Goal: Information Seeking & Learning: Learn about a topic

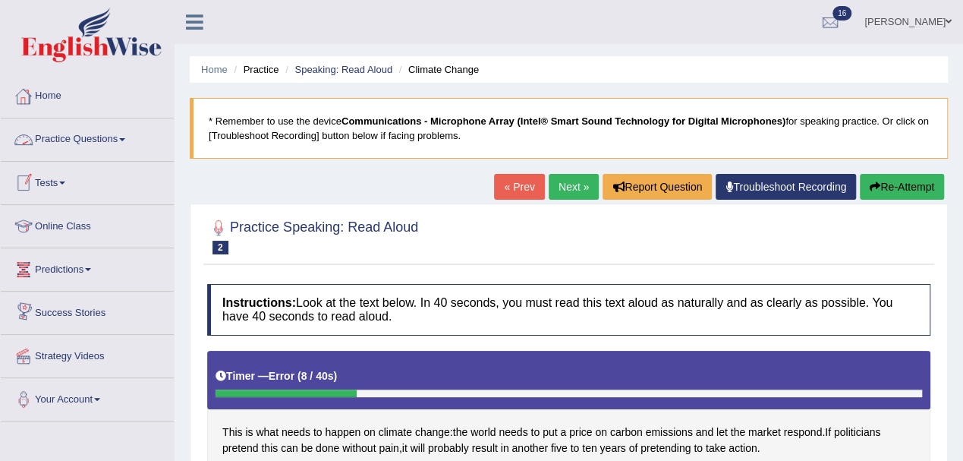
click at [73, 138] on link "Practice Questions" at bounding box center [87, 137] width 173 height 38
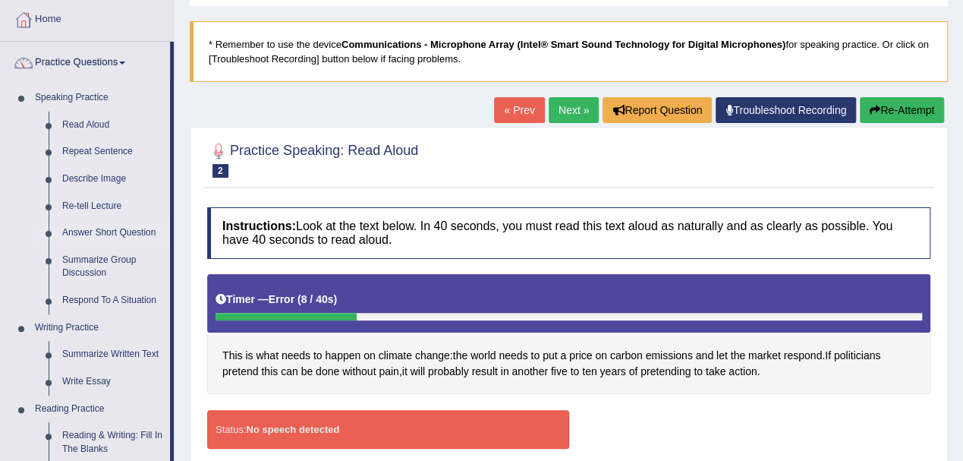
scroll to position [101, 0]
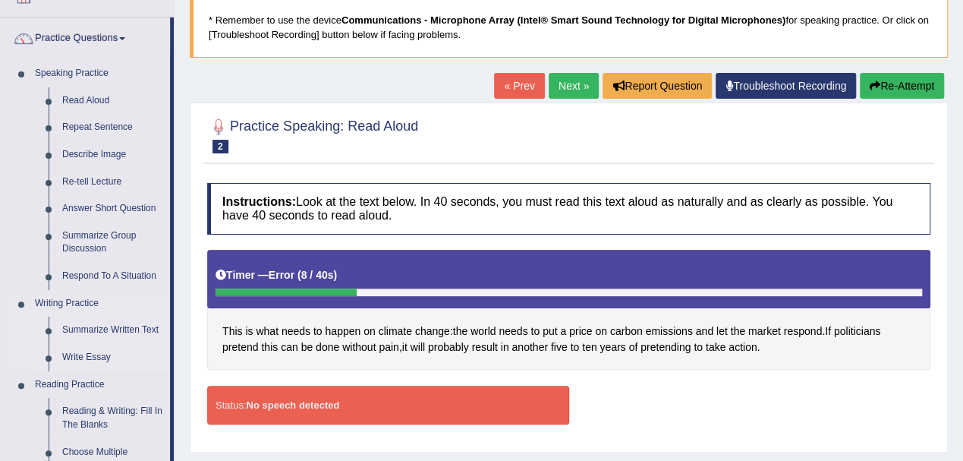
click at [77, 350] on link "Write Essay" at bounding box center [112, 357] width 115 height 27
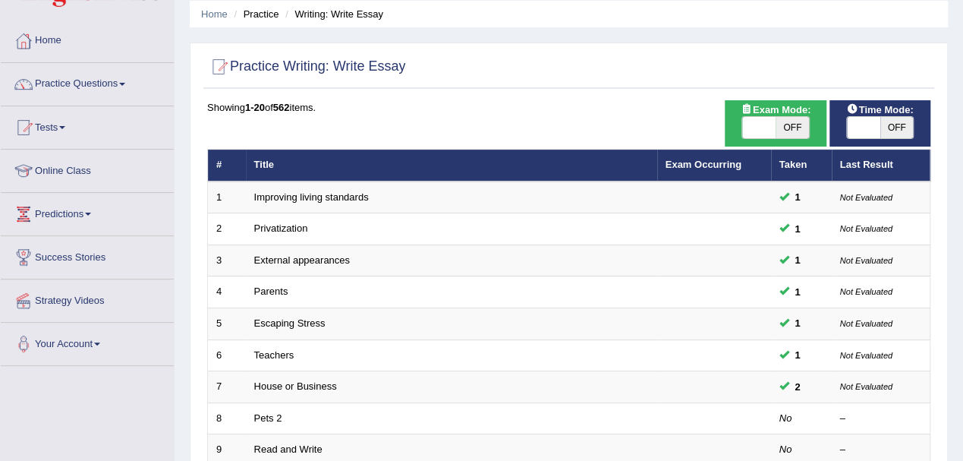
scroll to position [304, 0]
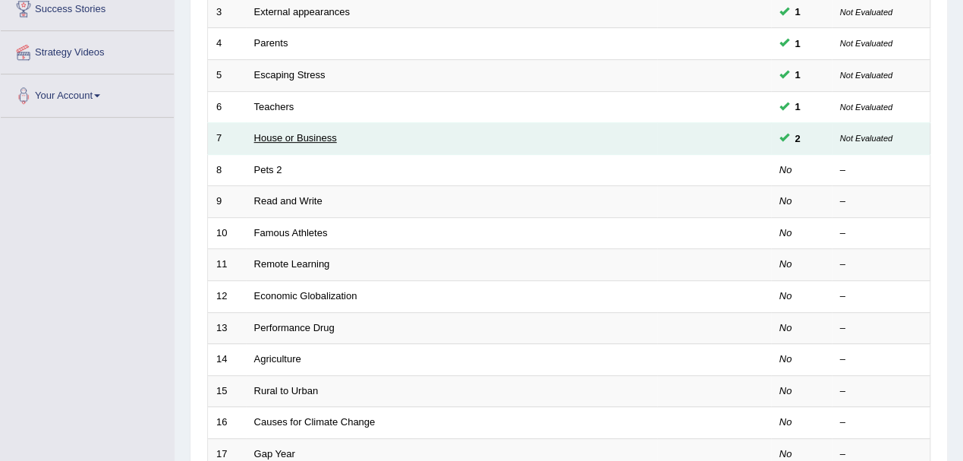
click at [313, 137] on link "House or Business" at bounding box center [295, 137] width 83 height 11
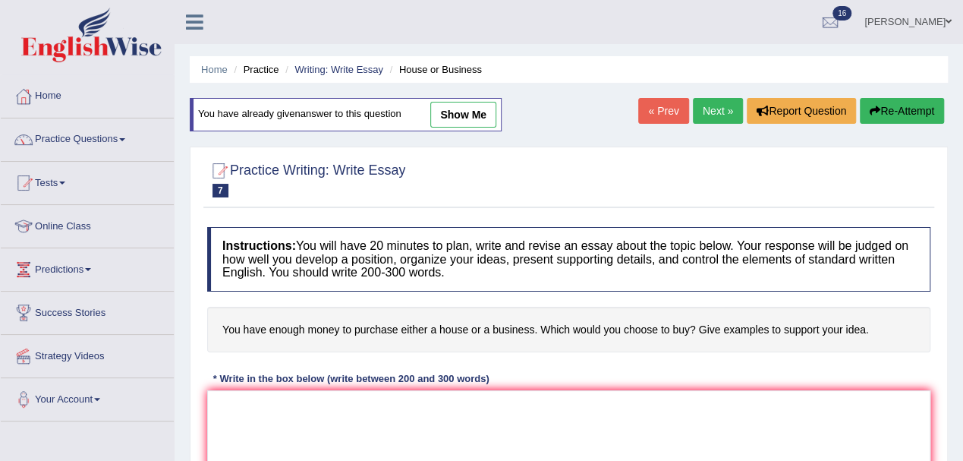
click at [486, 111] on link "show me" at bounding box center [463, 115] width 66 height 26
type textarea "The increasing influence of purchasing house or a business on our lives has ign…"
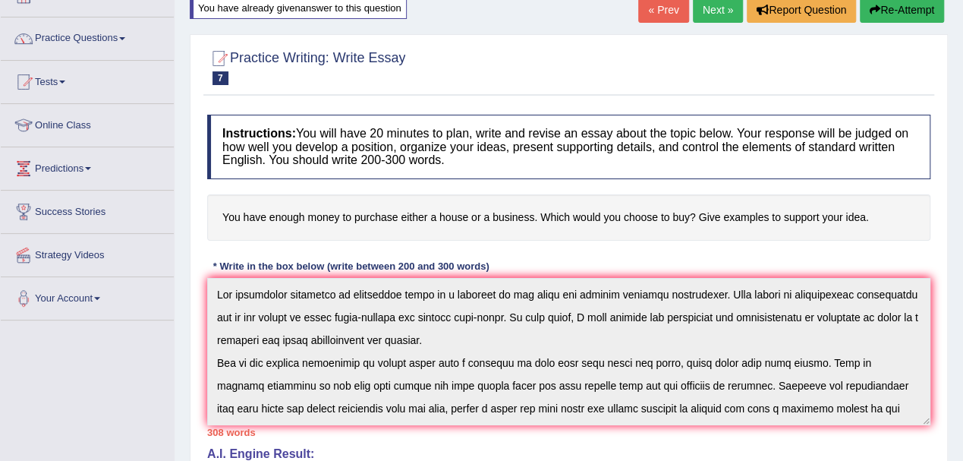
click at [183, 275] on div "Home Practice Writing: Write Essay House or Business You have already given ans…" at bounding box center [569, 433] width 788 height 1068
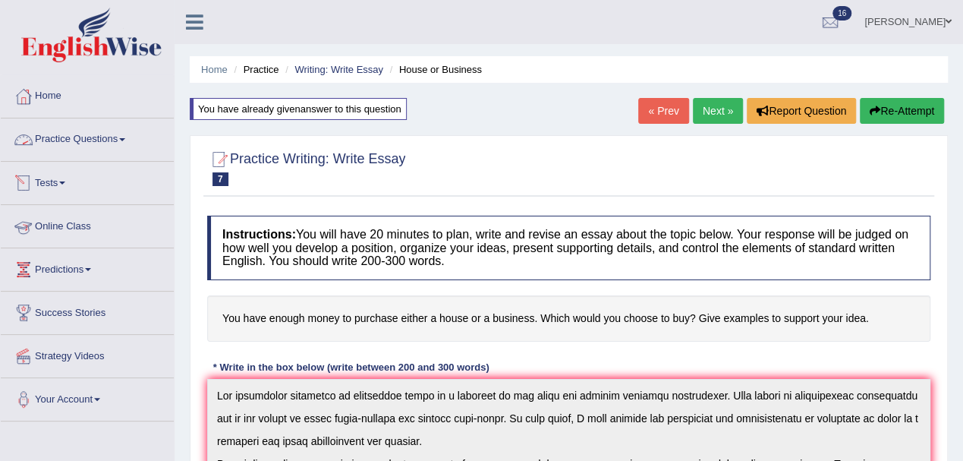
click at [77, 140] on link "Practice Questions" at bounding box center [87, 137] width 173 height 38
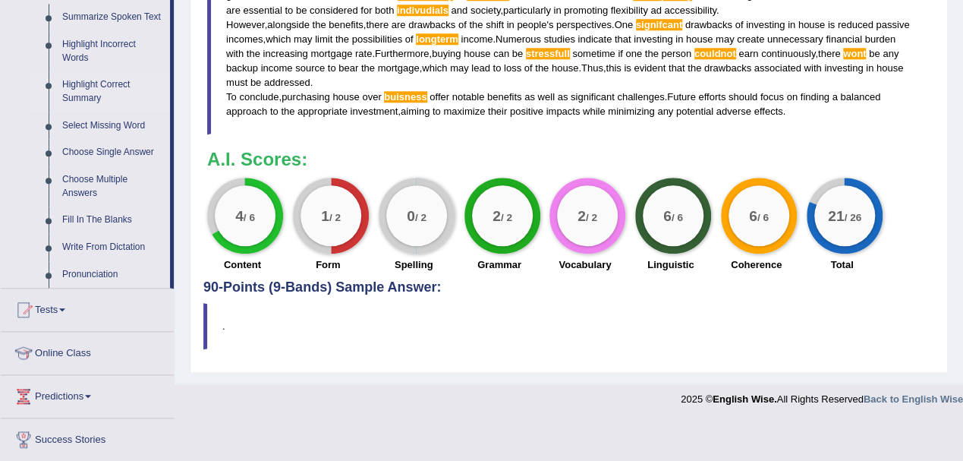
scroll to position [708, 0]
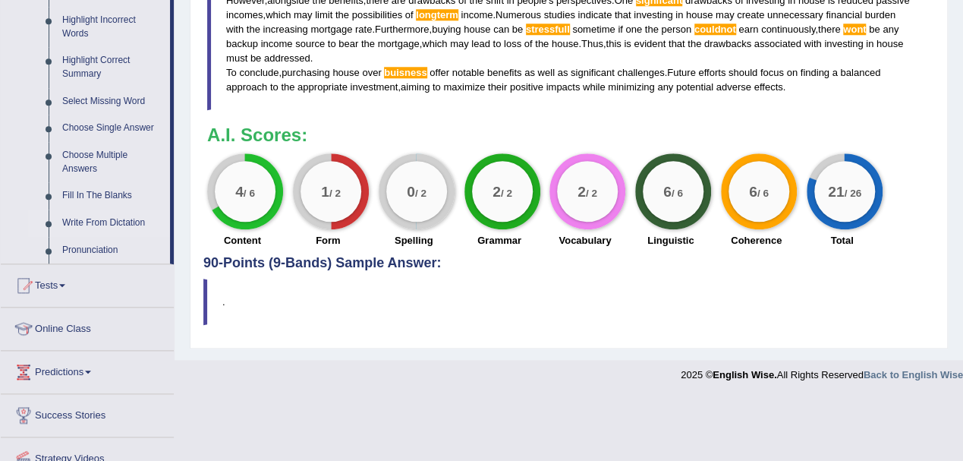
click at [96, 226] on link "Write From Dictation" at bounding box center [112, 222] width 115 height 27
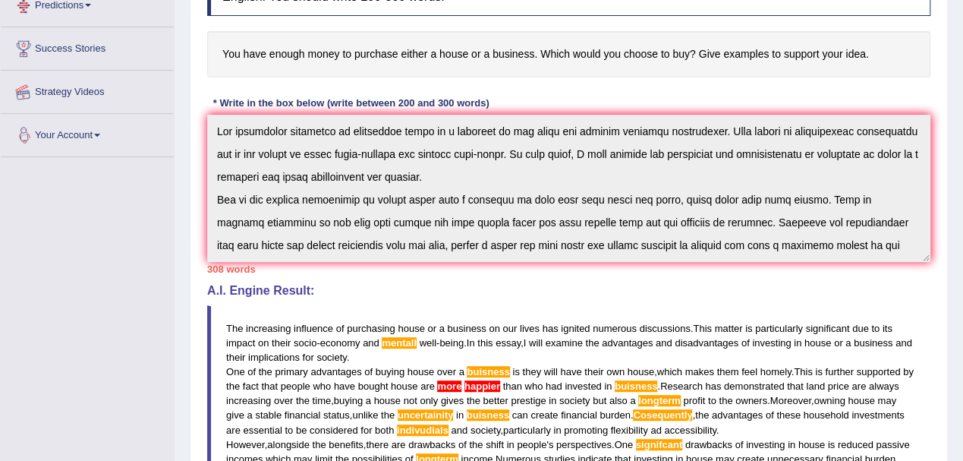
scroll to position [273, 0]
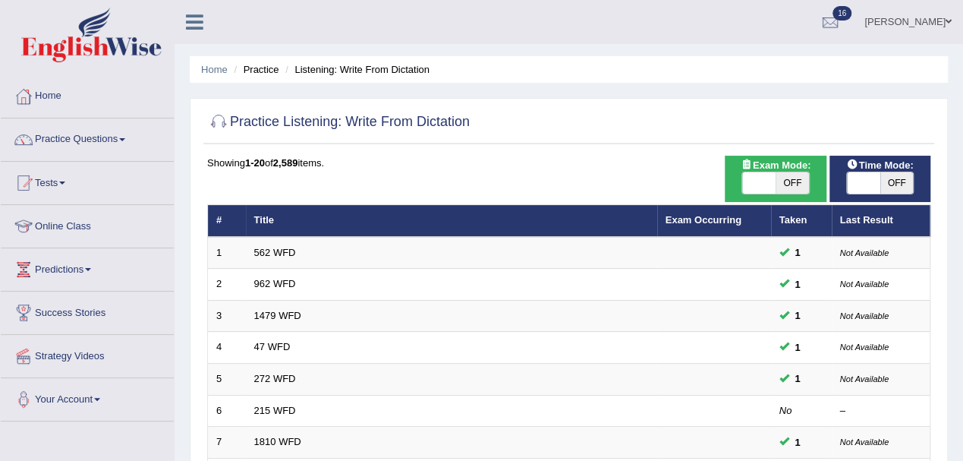
click at [898, 181] on span "OFF" at bounding box center [896, 182] width 33 height 21
checkbox input "true"
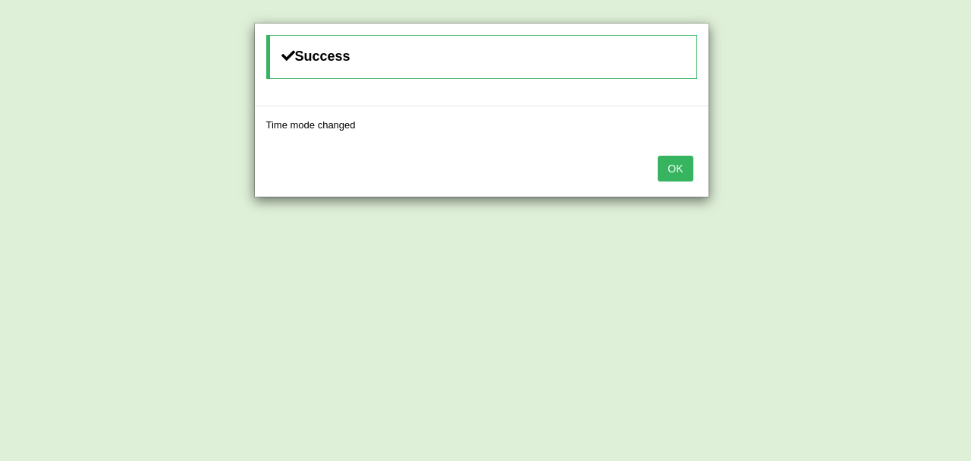
click at [684, 171] on button "OK" at bounding box center [675, 169] width 35 height 26
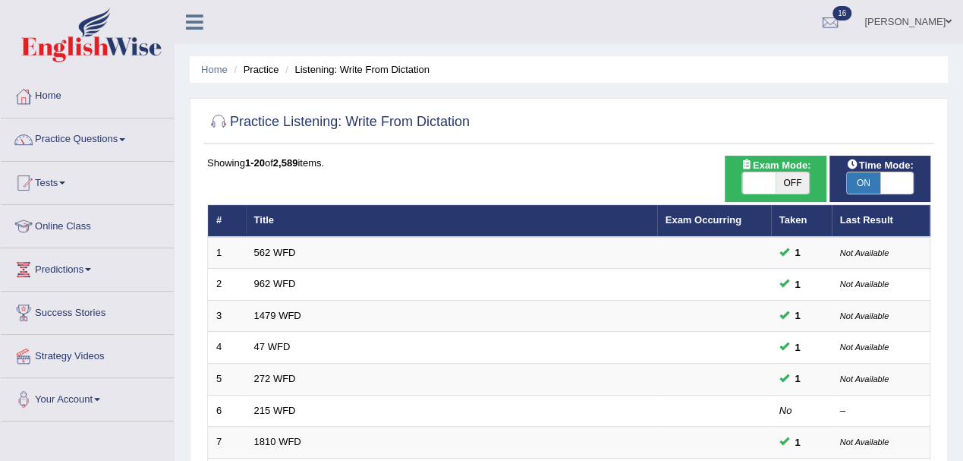
click at [795, 181] on span "OFF" at bounding box center [791, 182] width 33 height 21
checkbox input "true"
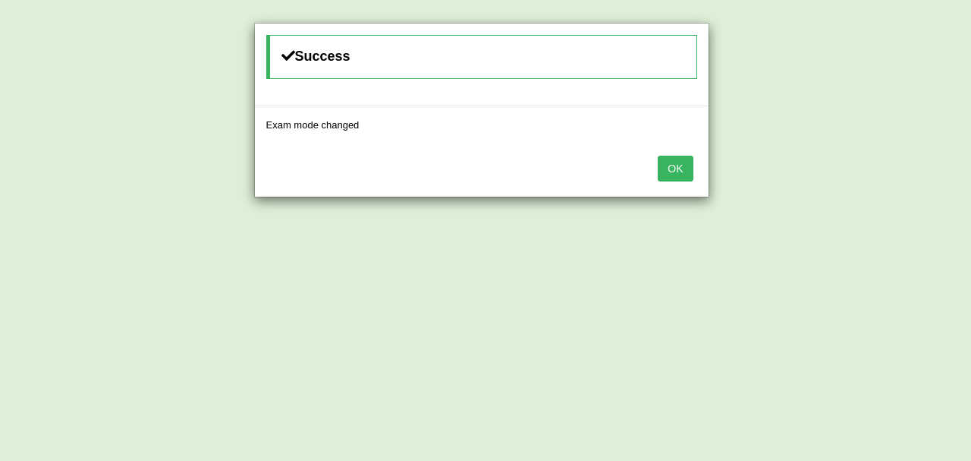
click at [672, 168] on button "OK" at bounding box center [675, 169] width 35 height 26
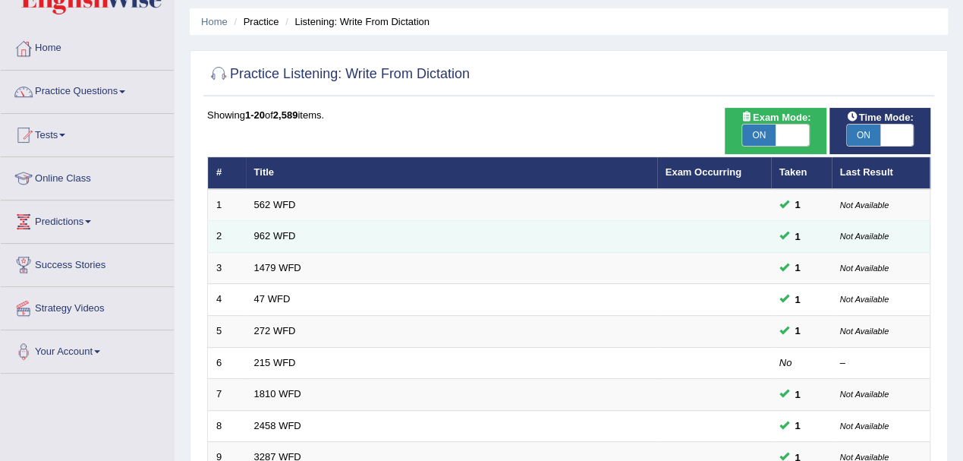
scroll to position [484, 0]
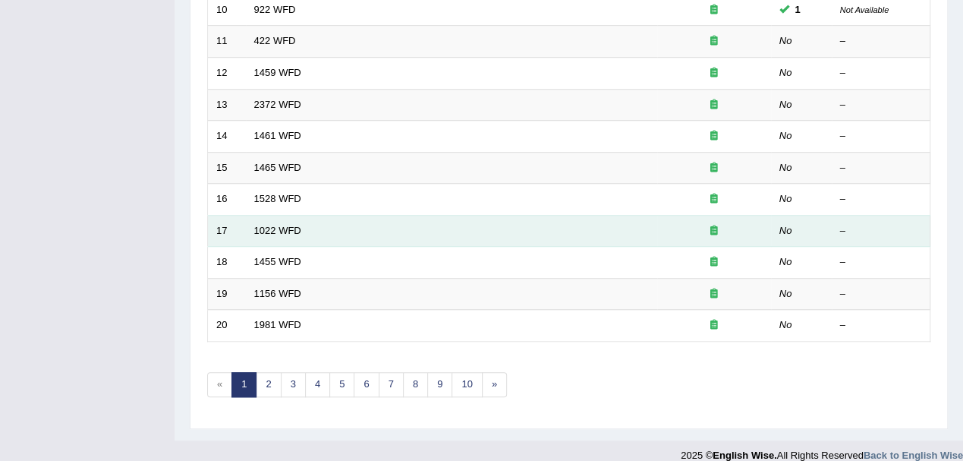
scroll to position [325, 0]
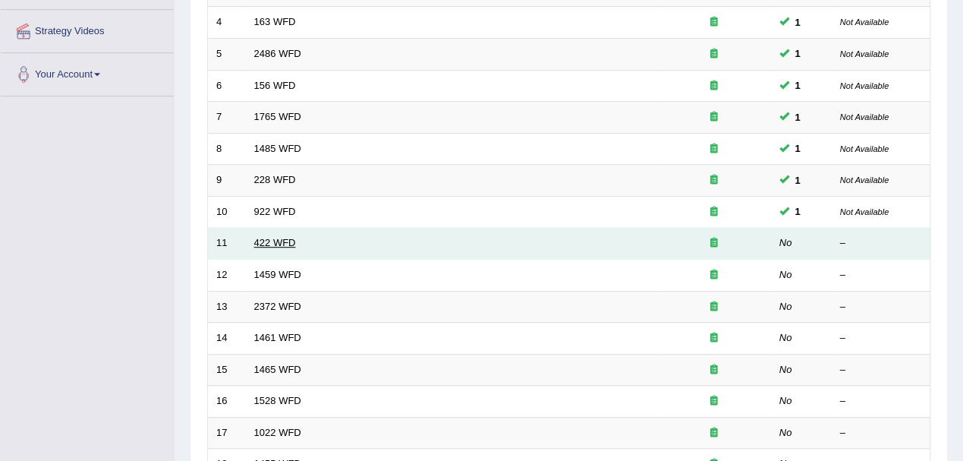
click at [276, 238] on link "422 WFD" at bounding box center [275, 242] width 42 height 11
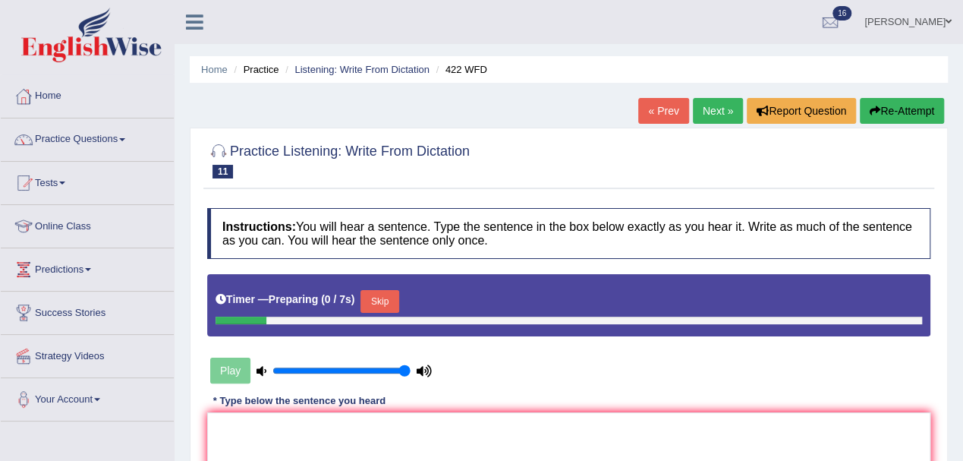
scroll to position [202, 0]
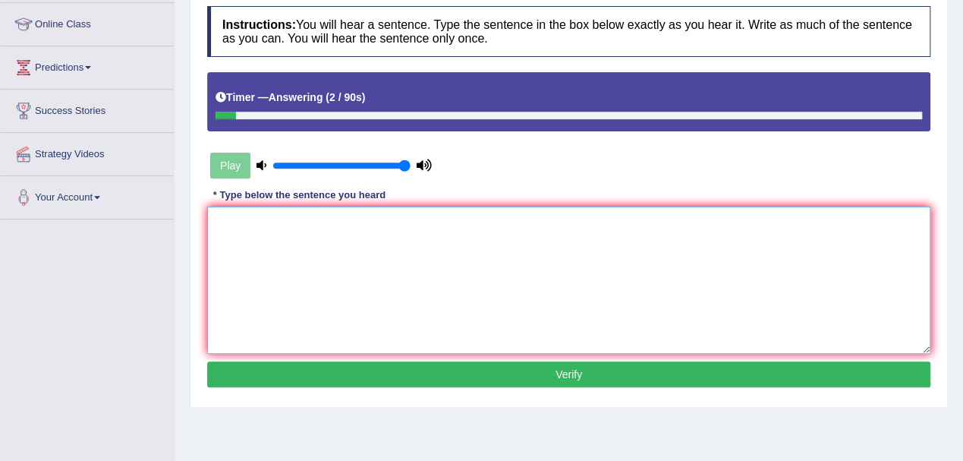
click at [388, 259] on textarea at bounding box center [568, 279] width 723 height 147
type textarea "T"
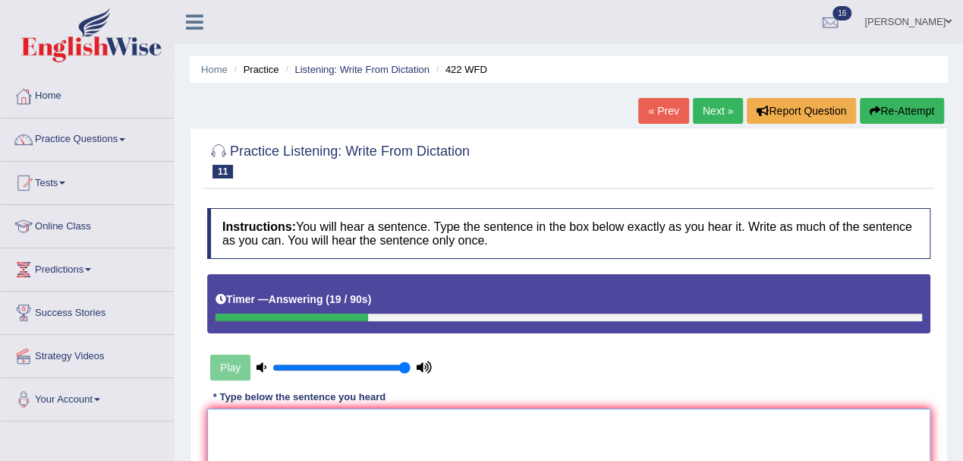
scroll to position [0, 0]
click at [883, 109] on button "Re-Attempt" at bounding box center [902, 111] width 84 height 26
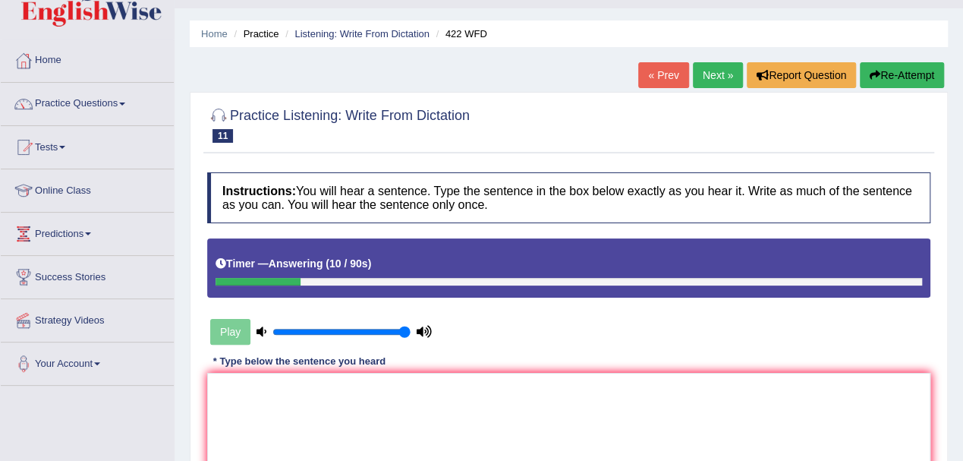
scroll to position [202, 0]
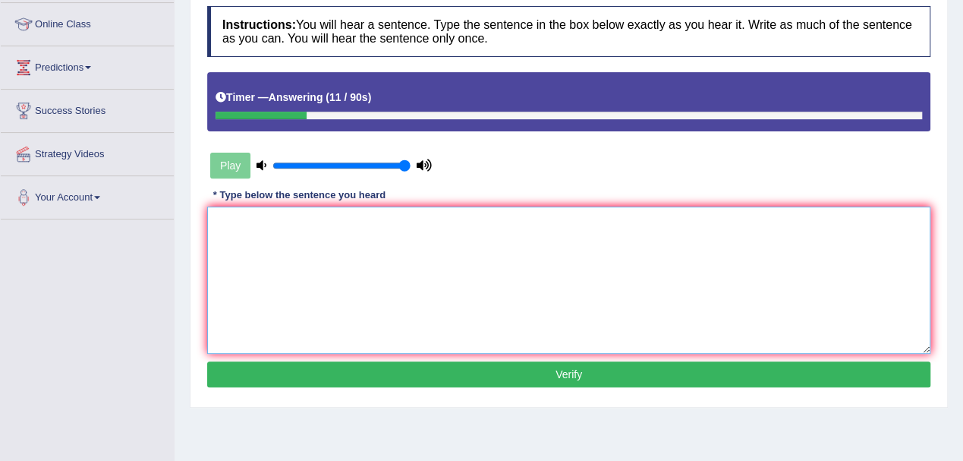
click at [424, 256] on textarea at bounding box center [568, 279] width 723 height 147
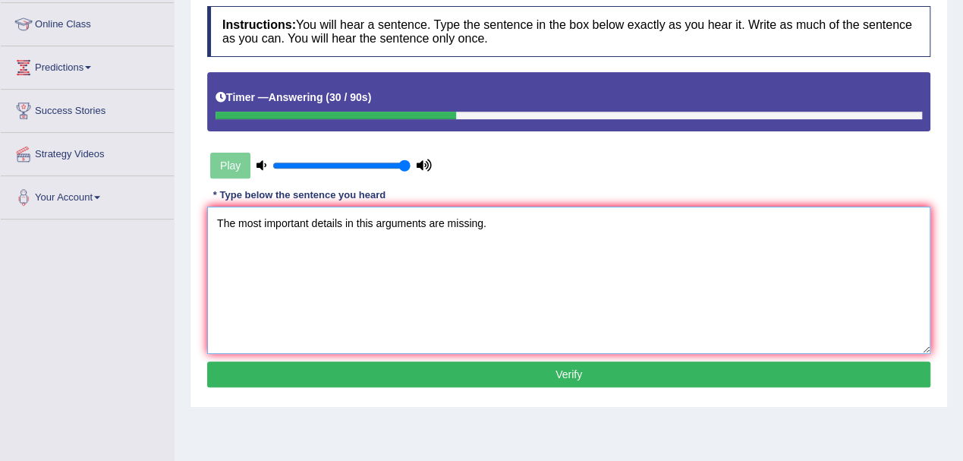
type textarea "The most important details in this arguments are missing."
click at [523, 370] on button "Verify" at bounding box center [568, 374] width 723 height 26
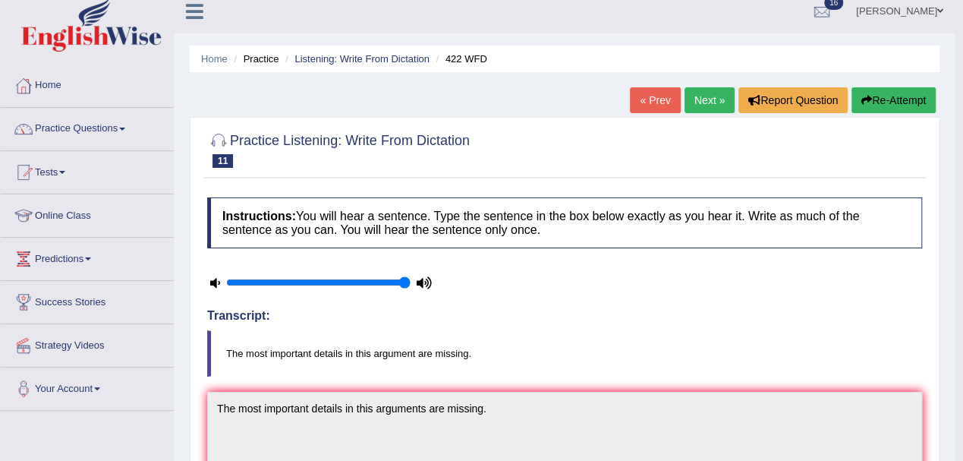
scroll to position [0, 0]
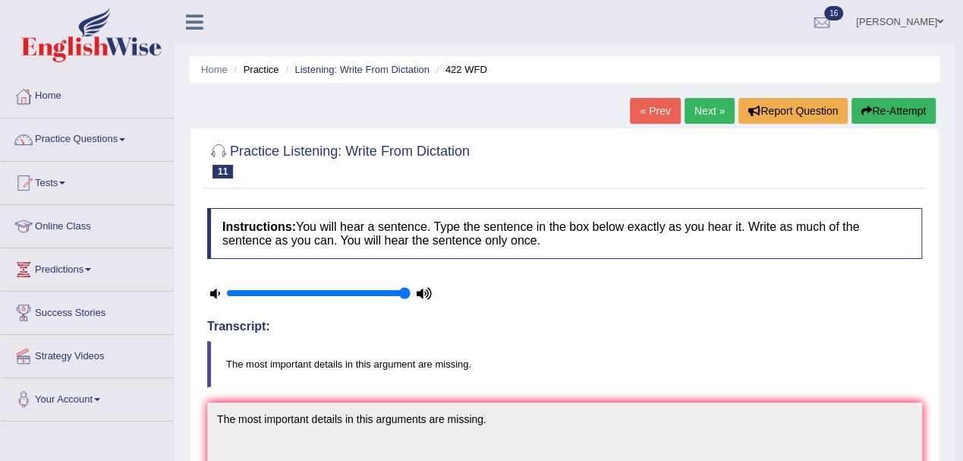
click at [712, 117] on link "Next »" at bounding box center [709, 111] width 50 height 26
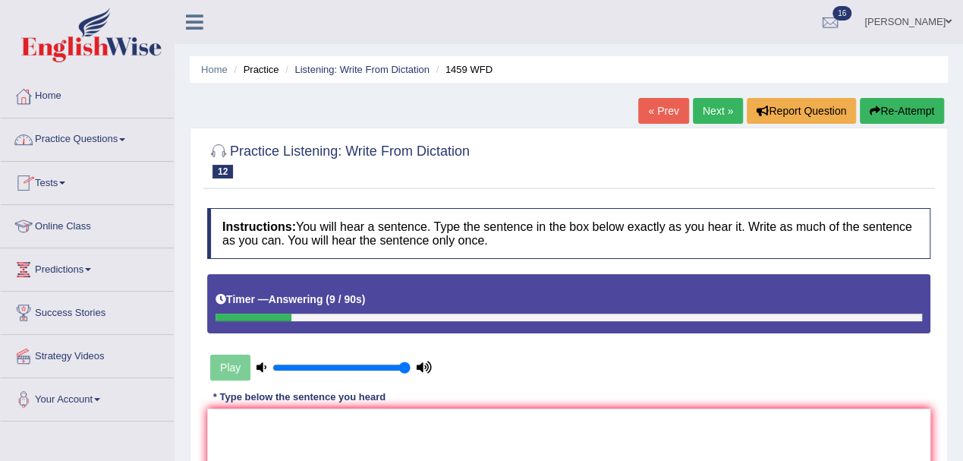
click at [94, 135] on link "Practice Questions" at bounding box center [87, 137] width 173 height 38
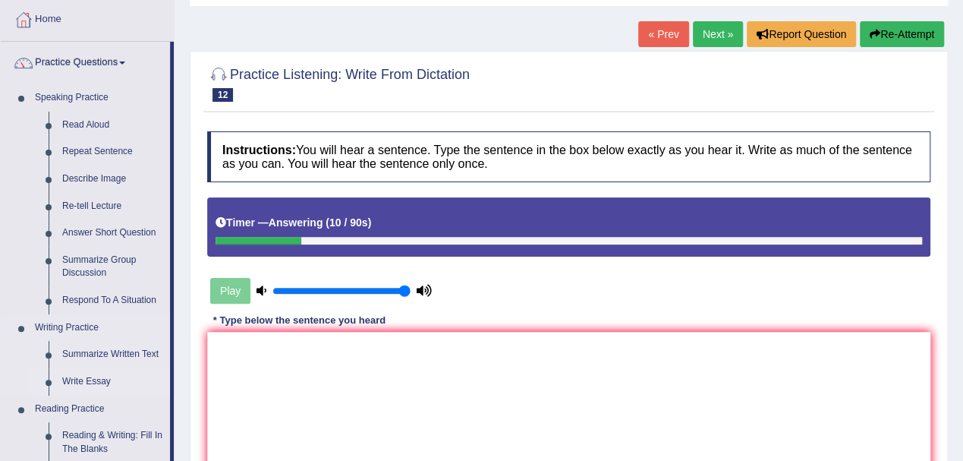
scroll to position [101, 0]
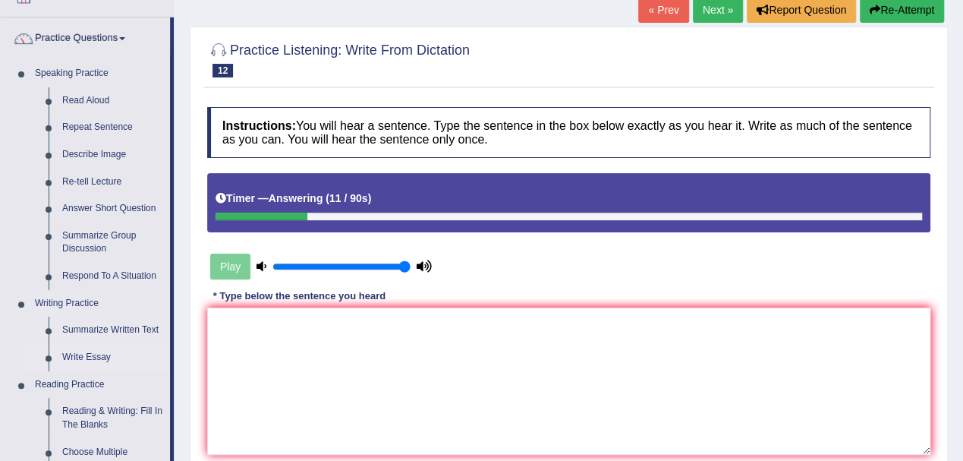
click at [80, 354] on link "Write Essay" at bounding box center [112, 357] width 115 height 27
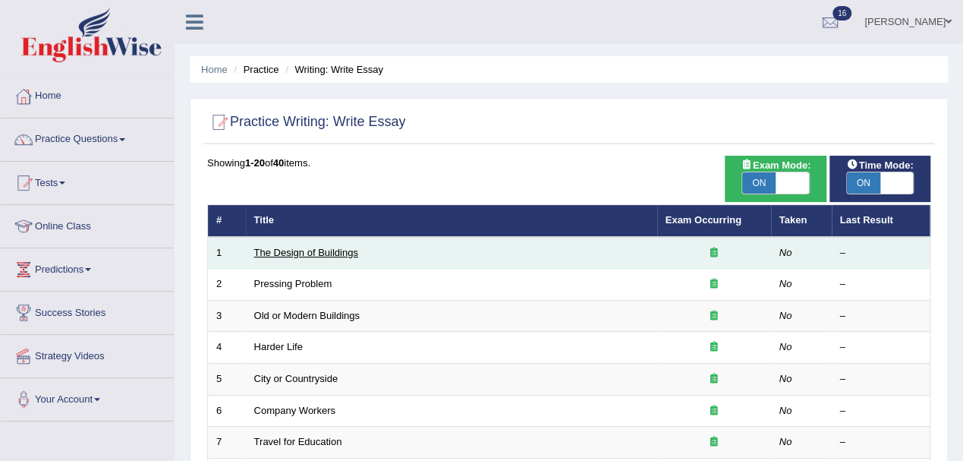
click at [307, 249] on link "The Design of Buildings" at bounding box center [306, 252] width 104 height 11
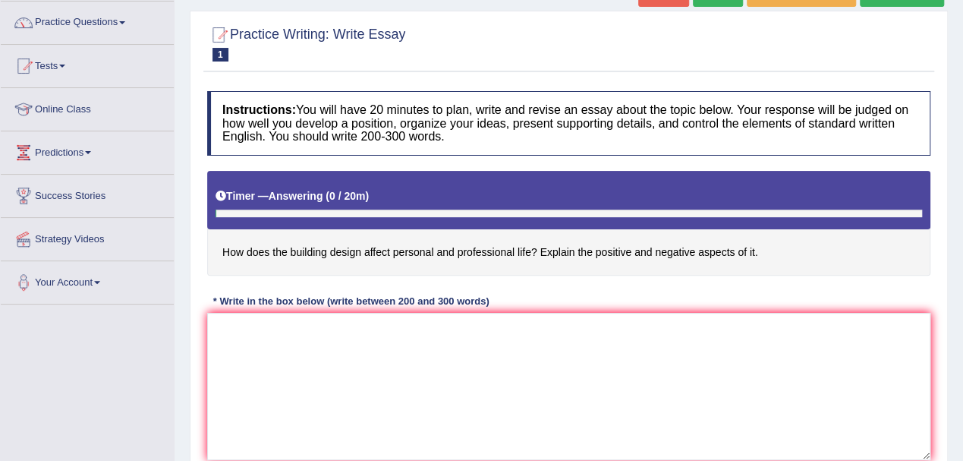
scroll to position [202, 0]
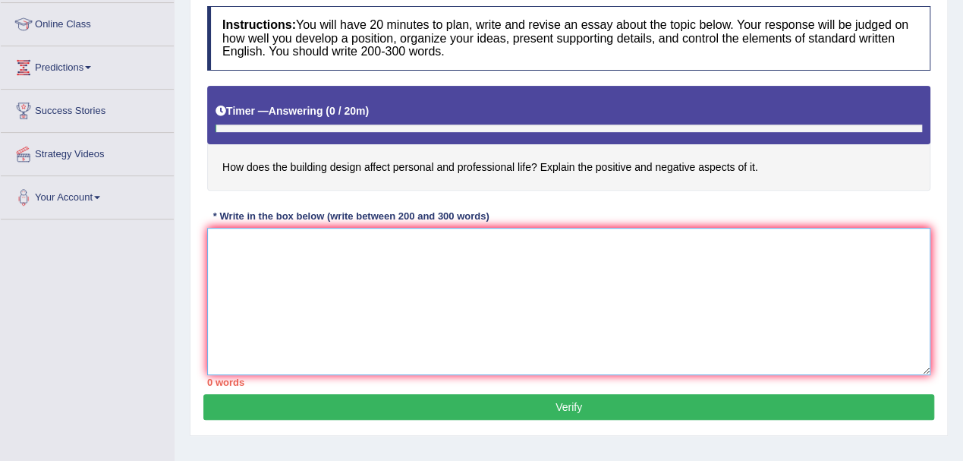
click at [342, 271] on textarea at bounding box center [568, 301] width 723 height 147
type textarea "t"
type textarea "The increasing influence of"
drag, startPoint x: 217, startPoint y: 165, endPoint x: 671, endPoint y: 162, distance: 453.7
click at [625, 162] on h4 "How does the building design affect personal and professional life? Explain the…" at bounding box center [568, 138] width 723 height 105
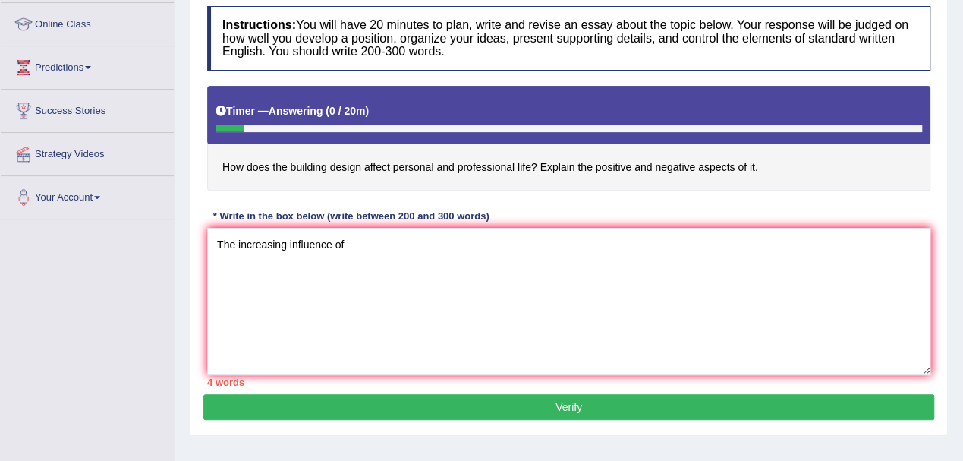
drag, startPoint x: 762, startPoint y: 162, endPoint x: 272, endPoint y: 171, distance: 489.5
click at [272, 171] on h4 "How does the building design affect personal and professional life? Explain the…" at bounding box center [568, 138] width 723 height 105
drag, startPoint x: 348, startPoint y: 242, endPoint x: 173, endPoint y: 254, distance: 175.7
click at [173, 254] on div "Toggle navigation Home Practice Questions Speaking Practice Read Aloud Repeat S…" at bounding box center [481, 192] width 963 height 789
drag, startPoint x: 220, startPoint y: 164, endPoint x: 408, endPoint y: 173, distance: 188.4
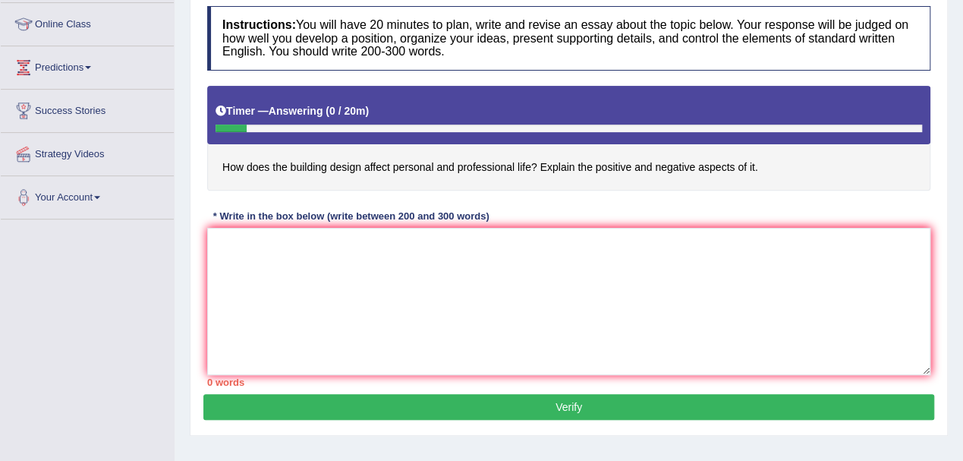
click at [408, 173] on h4 "How does the building design affect personal and professional life? Explain the…" at bounding box center [568, 138] width 723 height 105
drag, startPoint x: 759, startPoint y: 167, endPoint x: 656, endPoint y: 159, distance: 103.5
click at [656, 159] on h4 "How does the building design affect personal and professional life? Explain the…" at bounding box center [568, 138] width 723 height 105
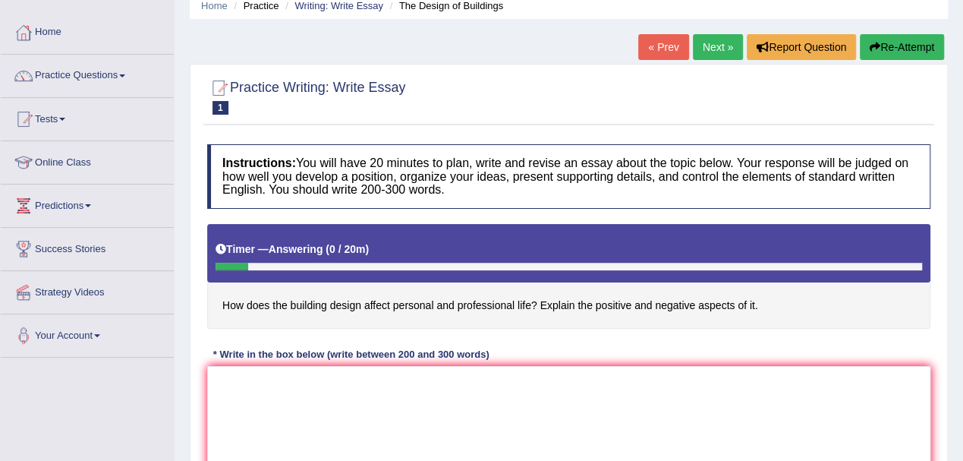
scroll to position [0, 0]
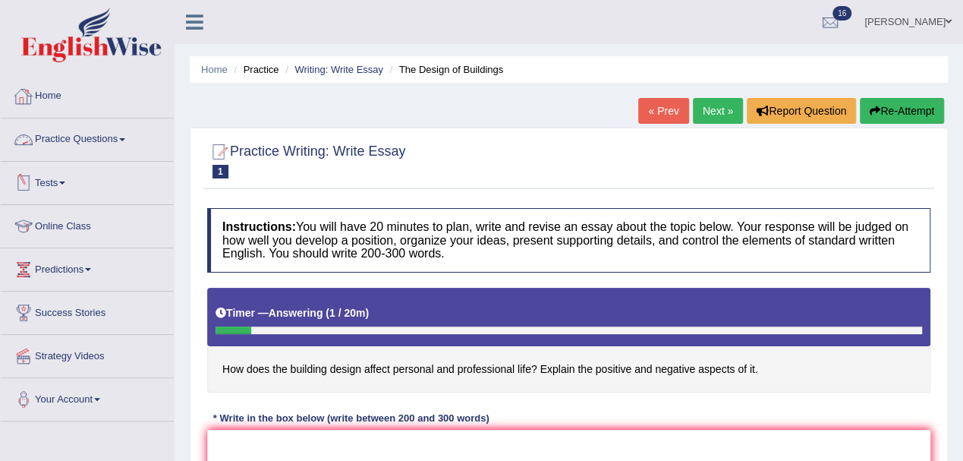
click at [89, 146] on link "Practice Questions" at bounding box center [87, 137] width 173 height 38
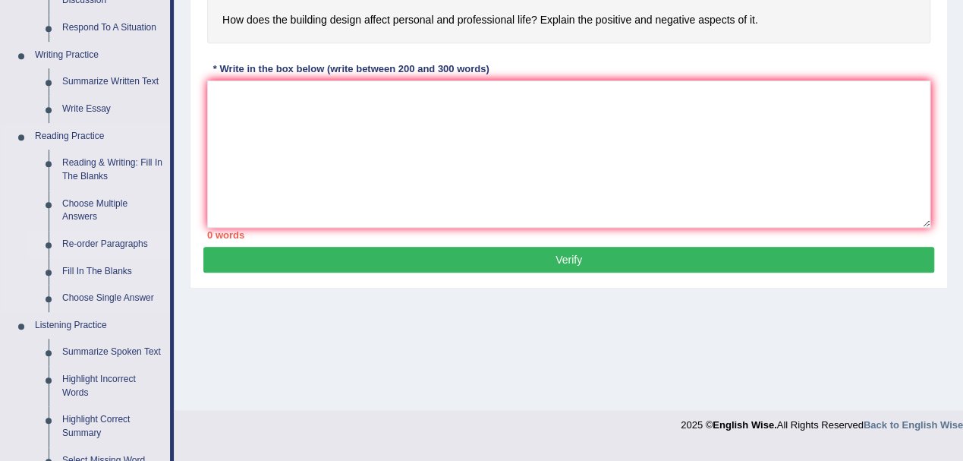
scroll to position [404, 0]
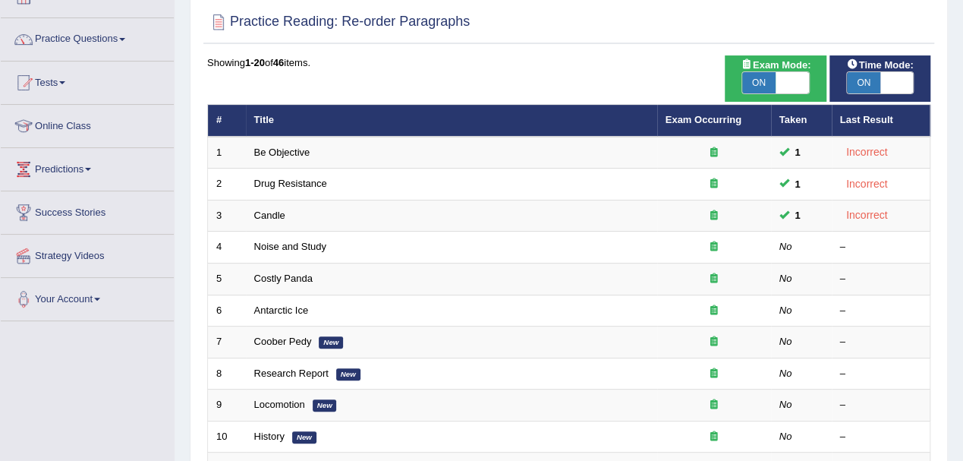
scroll to position [101, 0]
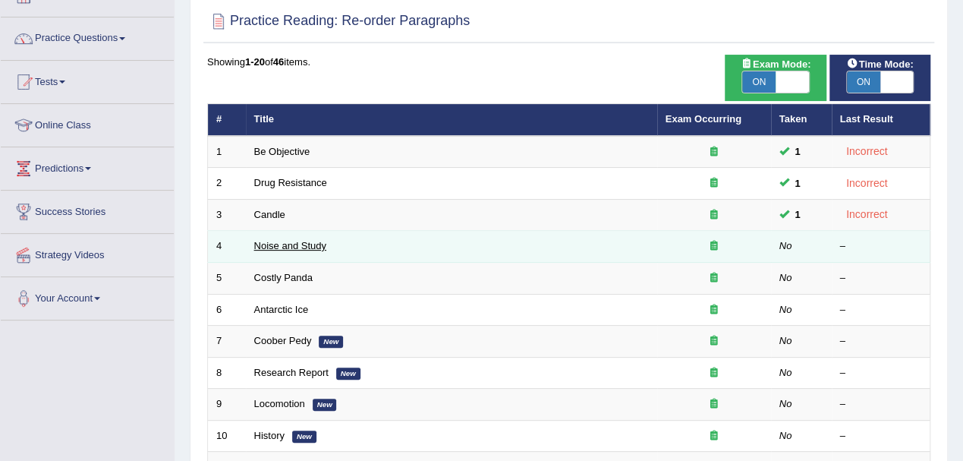
click at [275, 240] on link "Noise and Study" at bounding box center [290, 245] width 72 height 11
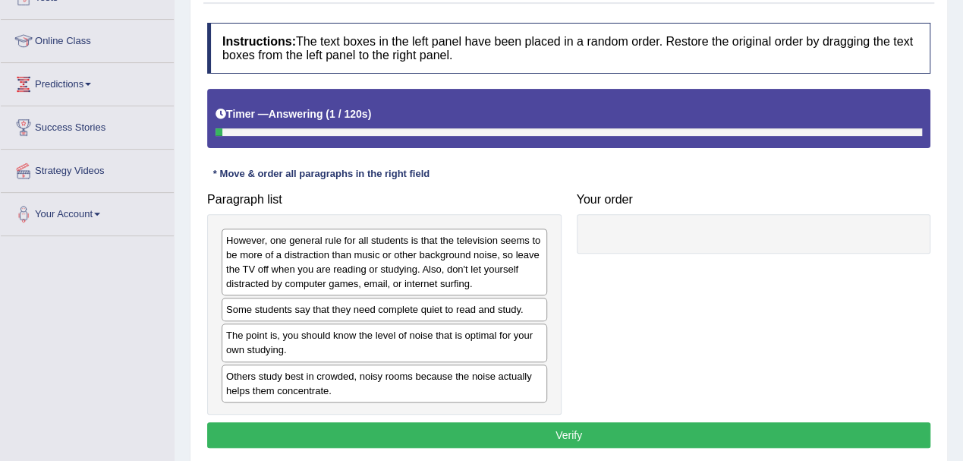
scroll to position [202, 0]
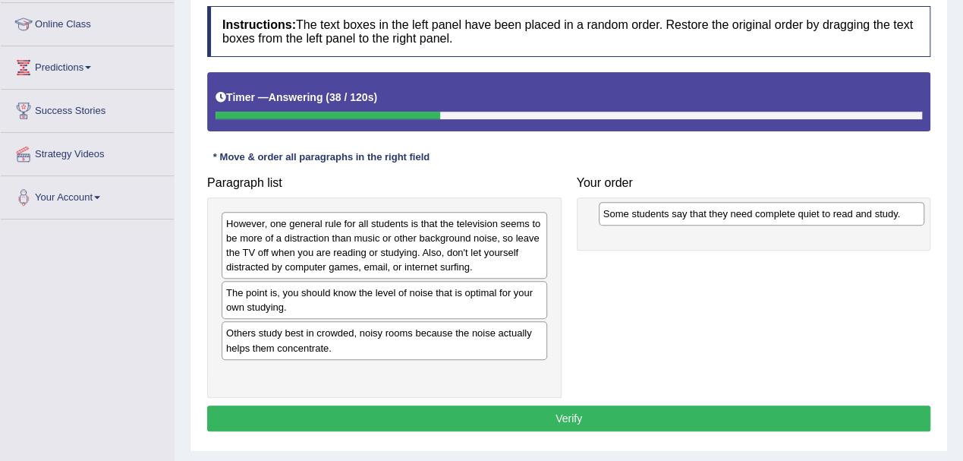
drag, startPoint x: 379, startPoint y: 293, endPoint x: 756, endPoint y: 214, distance: 386.0
click at [756, 214] on div "Some students say that they need complete quiet to read and study." at bounding box center [762, 213] width 326 height 23
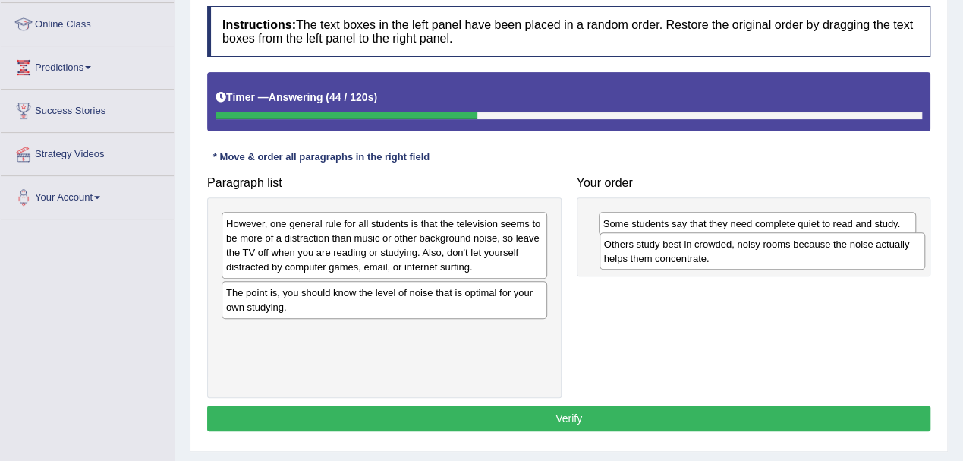
drag, startPoint x: 361, startPoint y: 339, endPoint x: 739, endPoint y: 252, distance: 387.8
click at [739, 252] on div "Others study best in crowded, noisy rooms because the noise actually helps them…" at bounding box center [762, 251] width 326 height 38
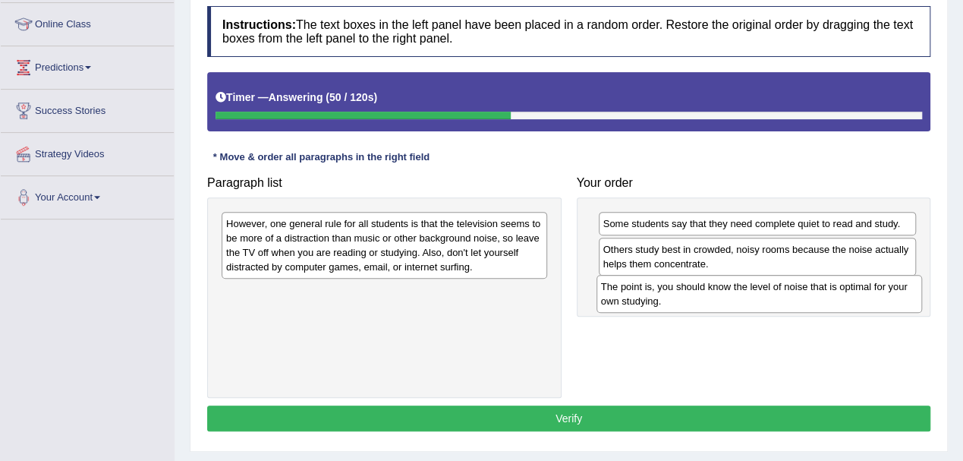
drag, startPoint x: 363, startPoint y: 307, endPoint x: 738, endPoint y: 302, distance: 374.9
click at [738, 302] on div "The point is, you should know the level of noise that is optimal for your own s…" at bounding box center [759, 294] width 326 height 38
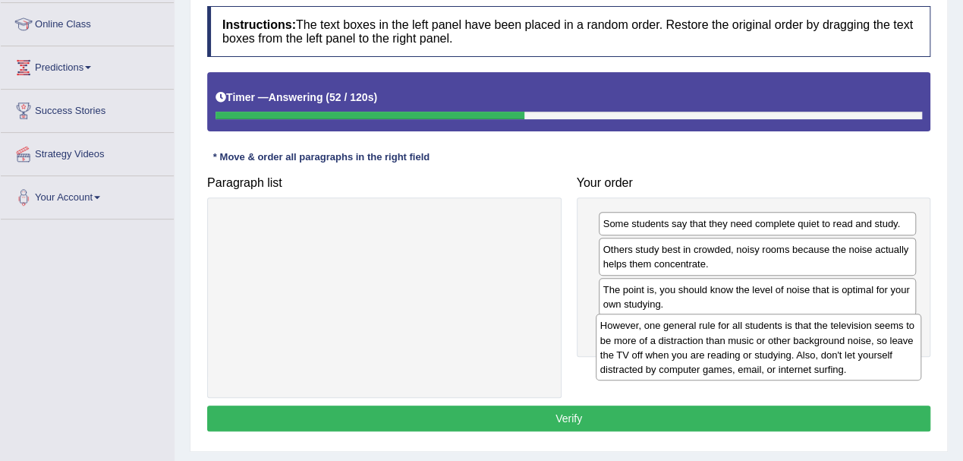
drag, startPoint x: 390, startPoint y: 234, endPoint x: 764, endPoint y: 336, distance: 387.8
click at [764, 336] on div "However, one general rule for all students is that the television seems to be m…" at bounding box center [759, 346] width 326 height 67
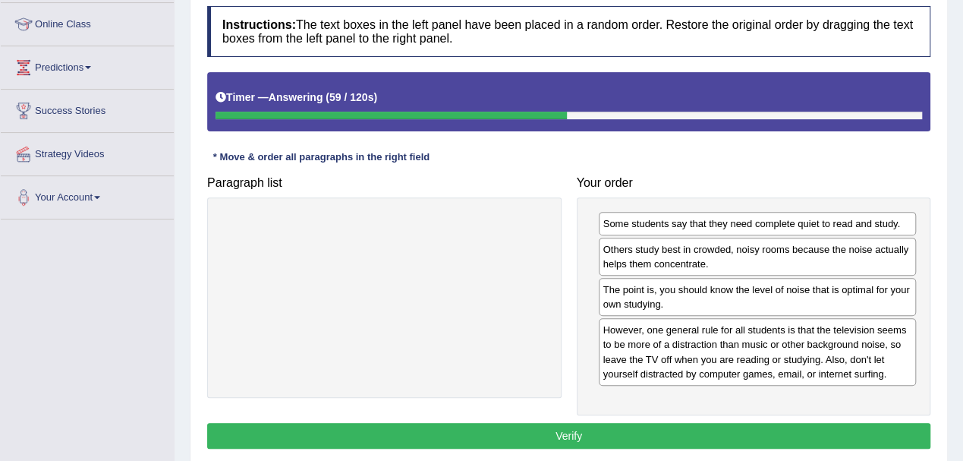
click at [724, 294] on div "The point is, you should know the level of noise that is optimal for your own s…" at bounding box center [758, 297] width 318 height 38
click at [473, 432] on button "Verify" at bounding box center [568, 436] width 723 height 26
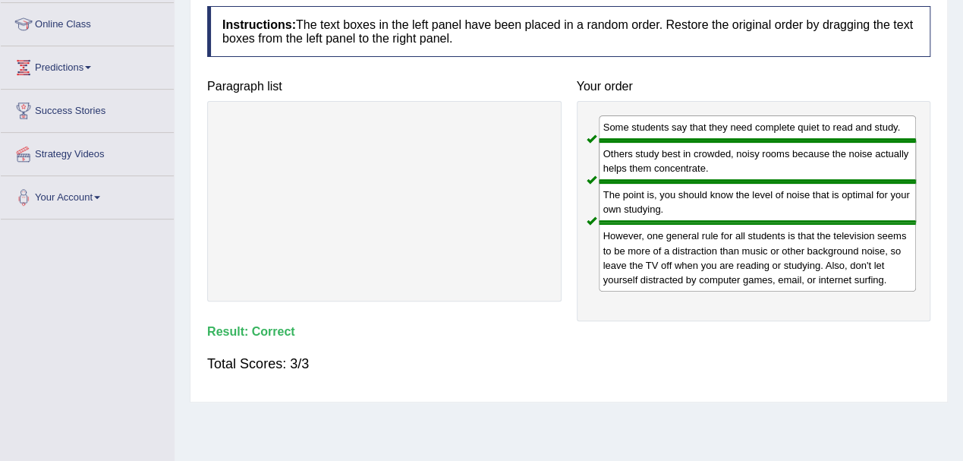
scroll to position [0, 0]
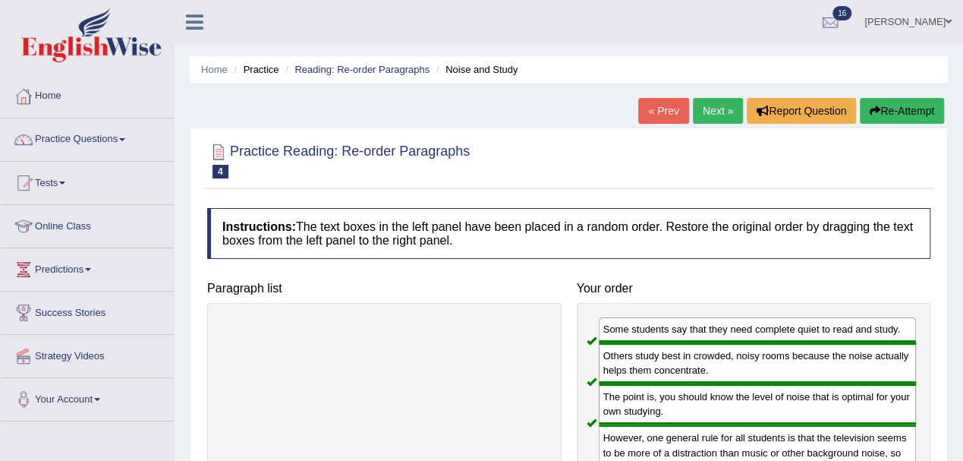
click at [703, 116] on link "Next »" at bounding box center [718, 111] width 50 height 26
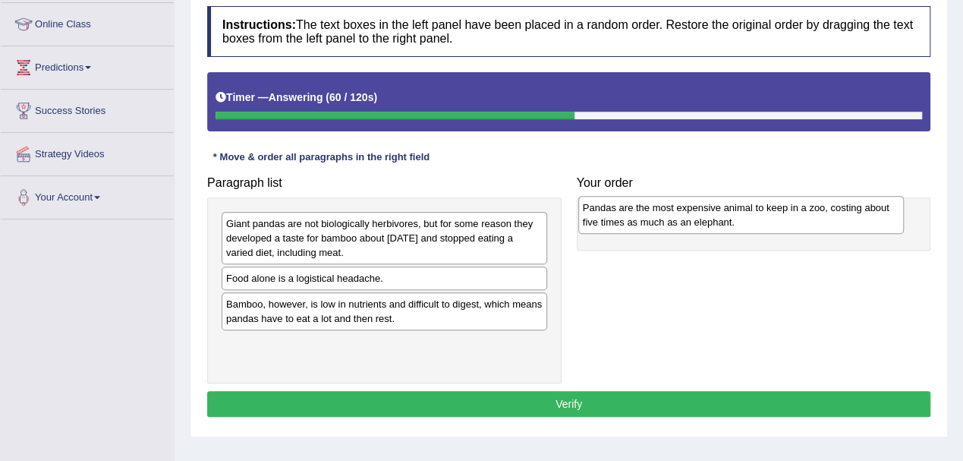
drag, startPoint x: 378, startPoint y: 285, endPoint x: 738, endPoint y: 215, distance: 366.4
click at [738, 215] on div "Pandas are the most expensive animal to keep in a zoo, costing about five times…" at bounding box center [741, 215] width 326 height 38
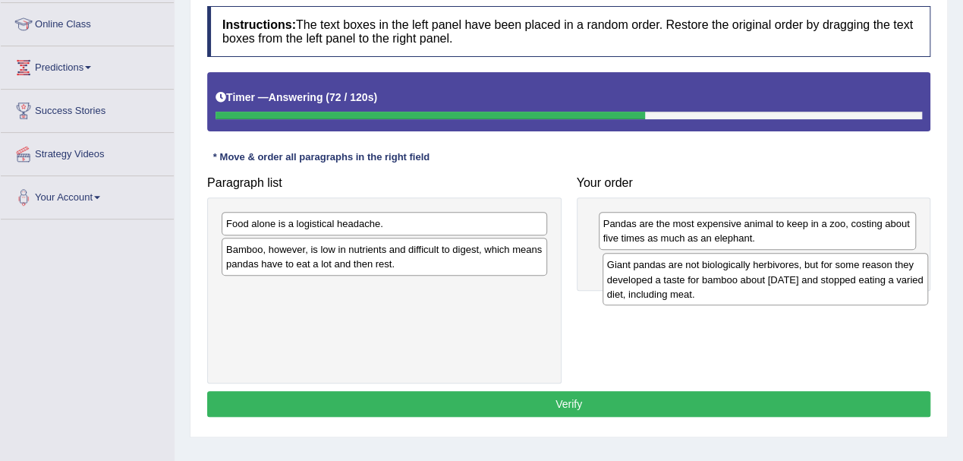
drag, startPoint x: 322, startPoint y: 225, endPoint x: 701, endPoint y: 266, distance: 381.6
click at [702, 266] on div "Giant pandas are not biologically herbivores, but for some reason they develope…" at bounding box center [765, 279] width 326 height 52
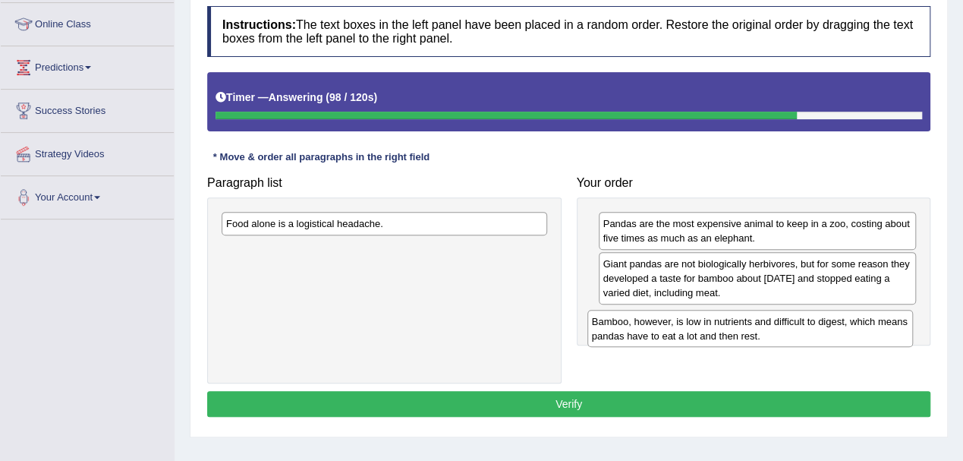
drag, startPoint x: 385, startPoint y: 258, endPoint x: 752, endPoint y: 330, distance: 373.5
click at [752, 330] on div "Bamboo, however, is low in nutrients and difficult to digest, which means panda…" at bounding box center [750, 329] width 326 height 38
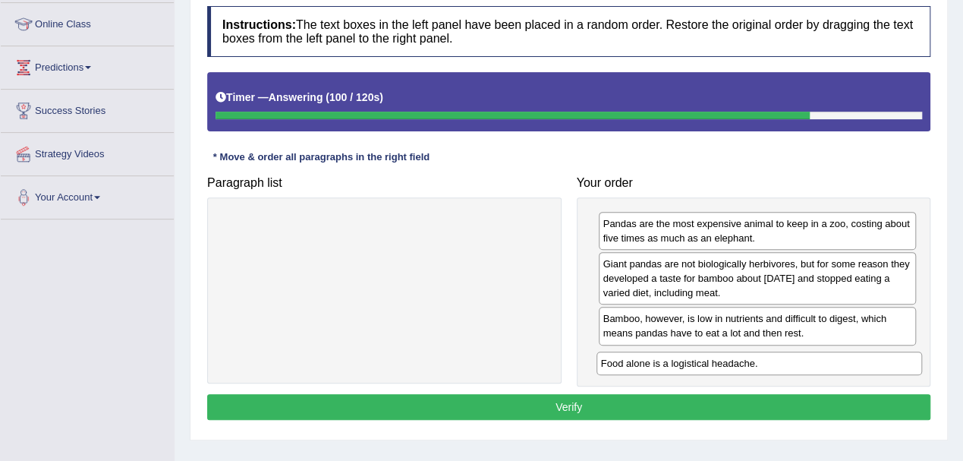
drag, startPoint x: 421, startPoint y: 220, endPoint x: 796, endPoint y: 360, distance: 400.2
click at [796, 360] on div "Food alone is a logistical headache." at bounding box center [759, 362] width 326 height 23
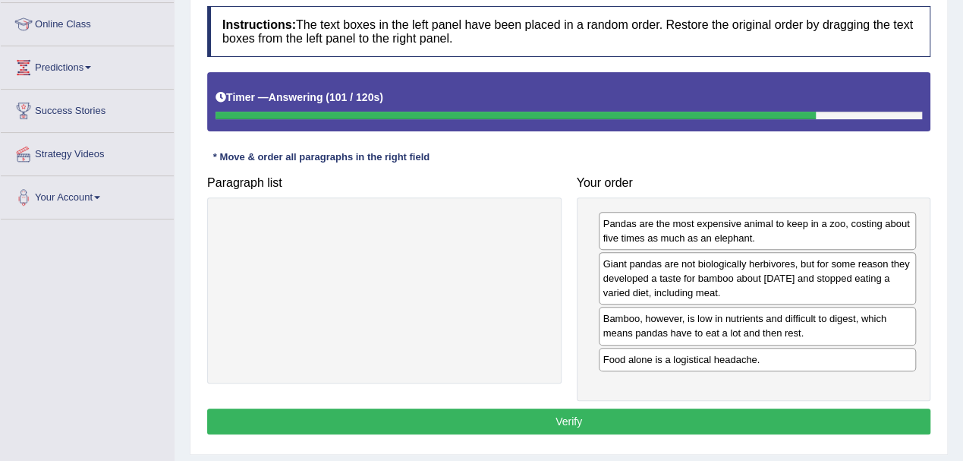
click at [676, 418] on button "Verify" at bounding box center [568, 421] width 723 height 26
